Goal: Check status: Check status

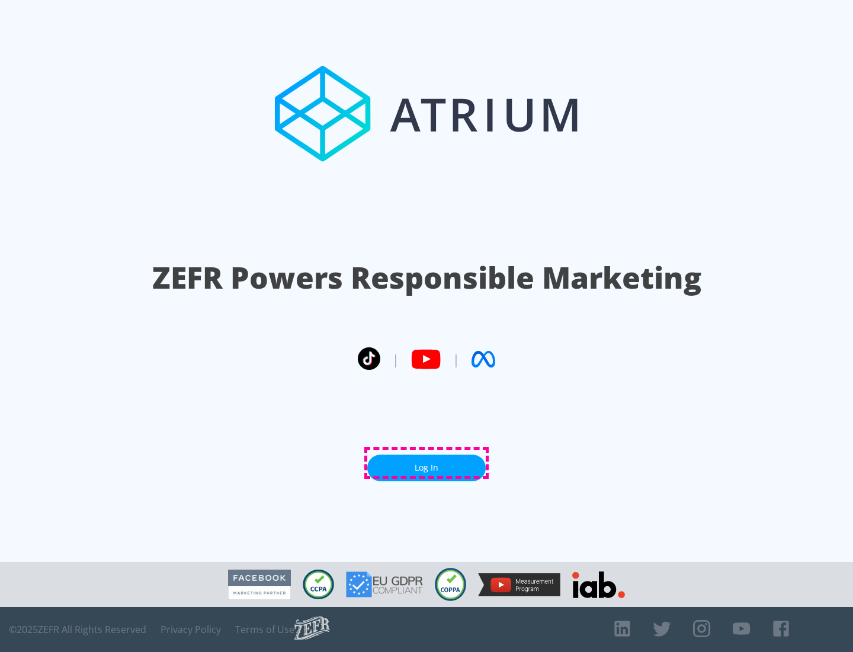
click at [427, 463] on link "Log In" at bounding box center [426, 468] width 119 height 27
